Goal: Transaction & Acquisition: Purchase product/service

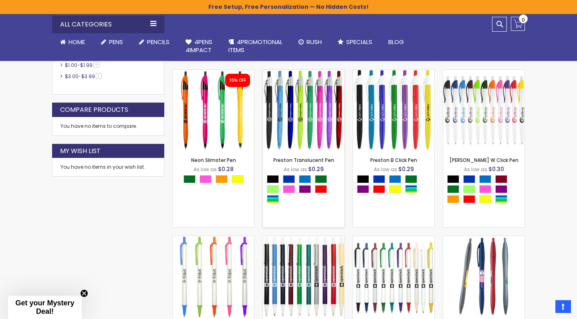
scroll to position [451, 0]
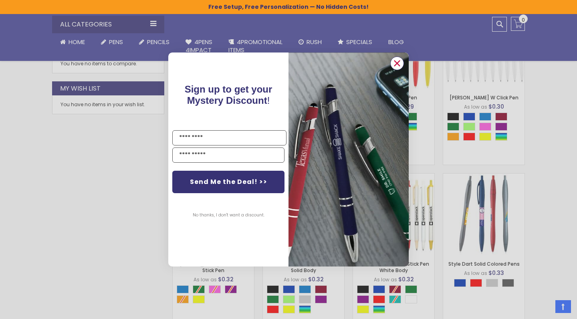
click at [398, 65] on circle "Close dialog" at bounding box center [397, 63] width 12 height 12
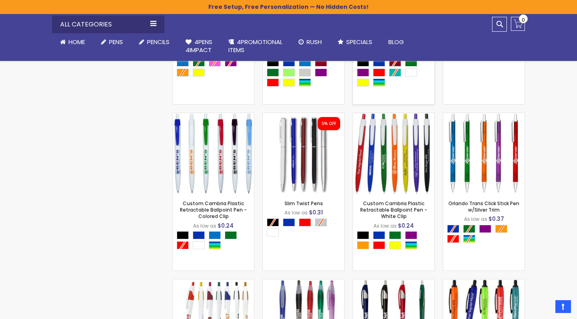
scroll to position [679, 0]
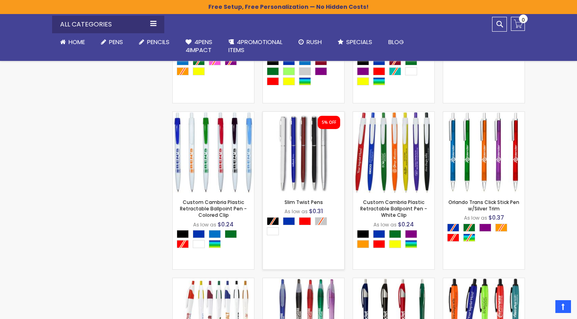
click at [307, 172] on img at bounding box center [303, 152] width 81 height 81
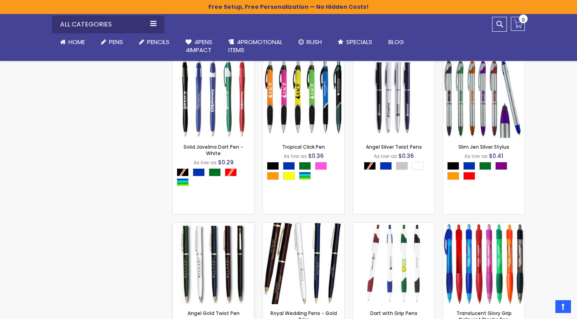
scroll to position [1067, 0]
click at [222, 117] on img at bounding box center [213, 97] width 81 height 81
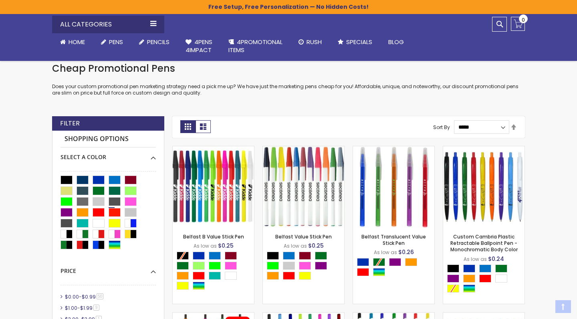
scroll to position [151, 0]
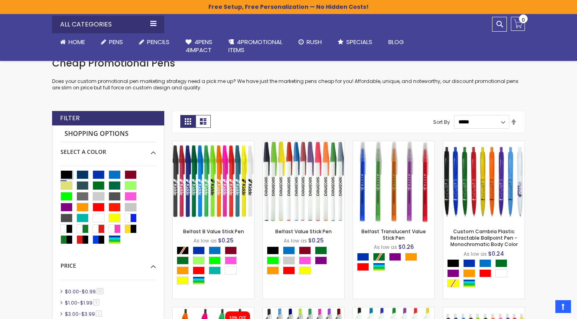
click at [67, 172] on div "Black" at bounding box center [67, 174] width 12 height 9
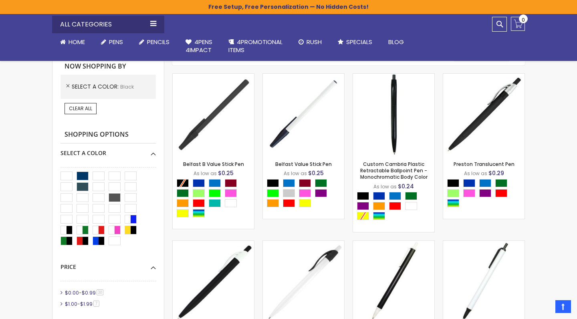
scroll to position [218, 0]
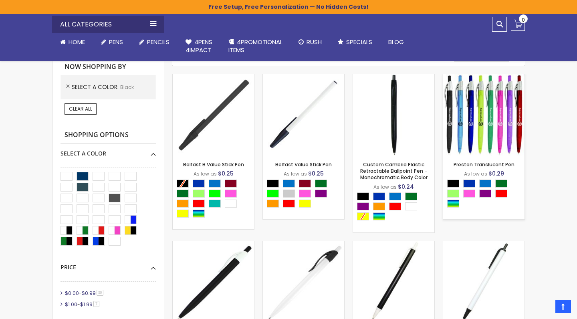
click at [477, 114] on img at bounding box center [483, 114] width 81 height 81
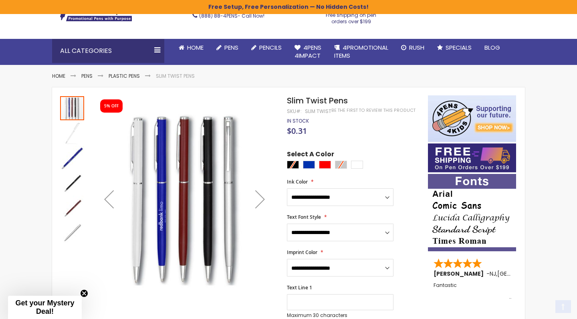
scroll to position [61, 0]
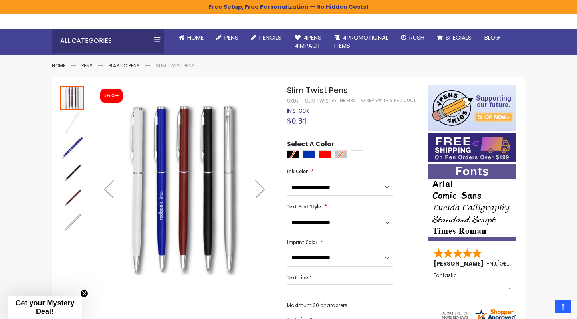
click at [295, 153] on div at bounding box center [355, 155] width 137 height 10
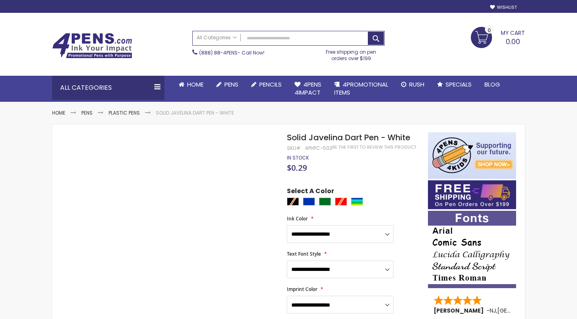
scroll to position [45, 0]
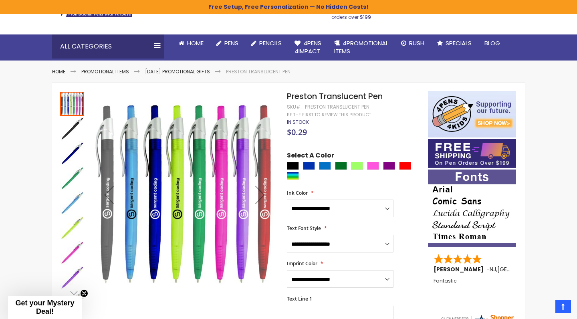
scroll to position [61, 0]
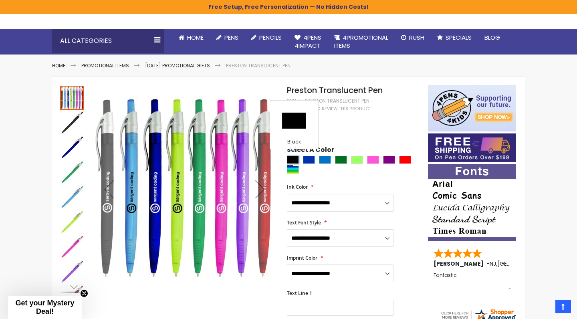
click at [292, 160] on div "Black" at bounding box center [293, 160] width 12 height 8
type input "****"
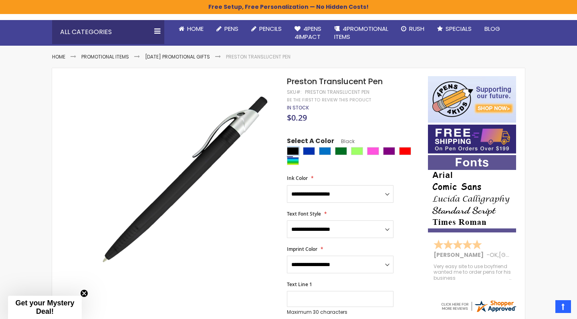
scroll to position [73, 0]
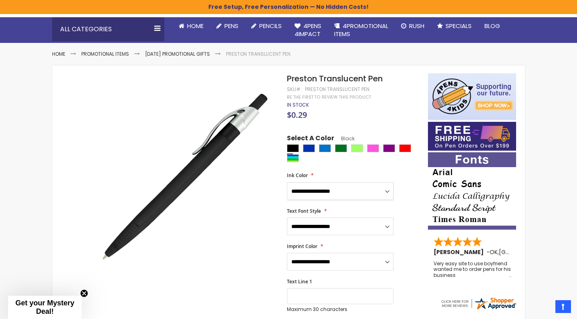
select select "****"
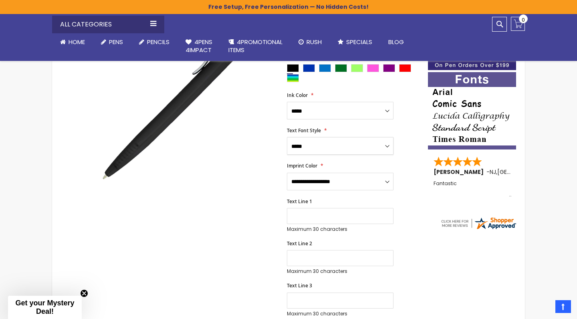
scroll to position [156, 0]
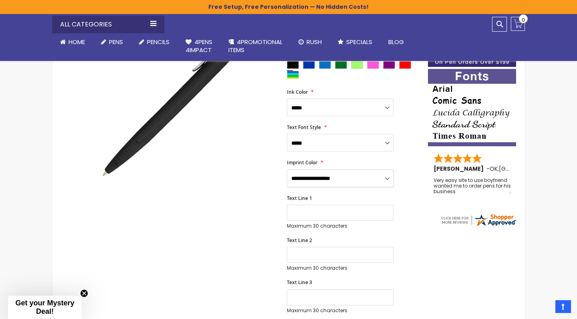
select select "****"
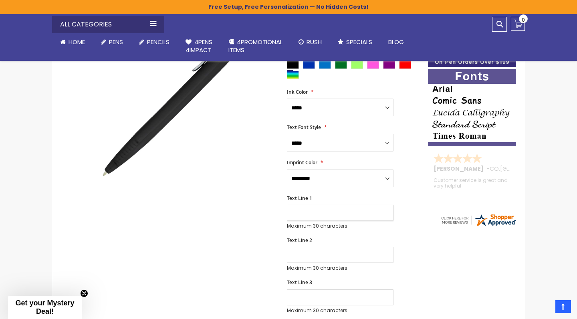
click at [328, 211] on input "Text Line 1" at bounding box center [340, 213] width 107 height 16
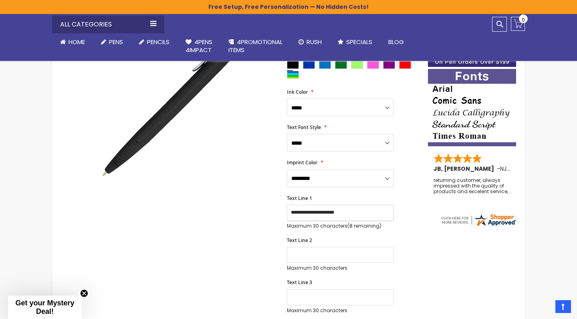
type input "**********"
click at [422, 261] on div "Skip to the end of the images gallery Skip to the beginning of the images galle…" at bounding box center [240, 284] width 368 height 589
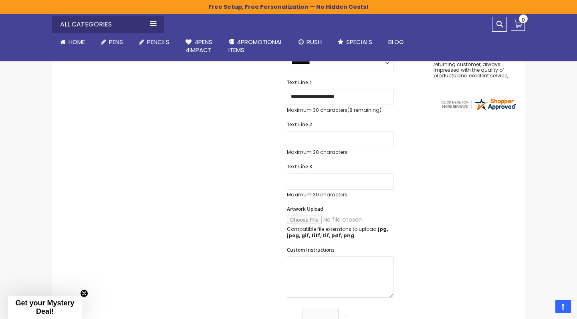
scroll to position [280, 0]
